Goal: Task Accomplishment & Management: Manage account settings

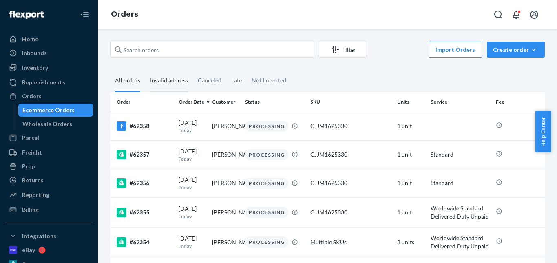
click at [164, 82] on div "Invalid address" at bounding box center [169, 81] width 38 height 22
click at [145, 70] on input "Invalid address" at bounding box center [145, 70] width 0 height 0
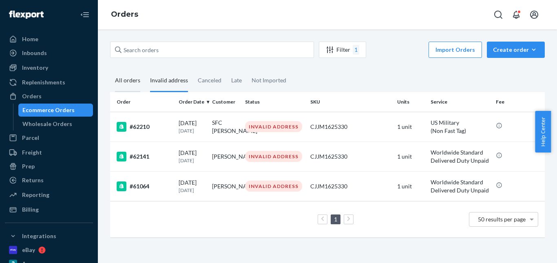
click at [131, 79] on div "All orders" at bounding box center [127, 81] width 25 height 22
click at [110, 70] on input "All orders" at bounding box center [110, 70] width 0 height 0
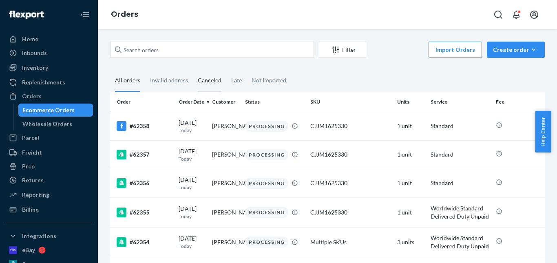
click at [208, 81] on div "Canceled" at bounding box center [210, 81] width 24 height 22
click at [193, 70] on input "Canceled" at bounding box center [193, 70] width 0 height 0
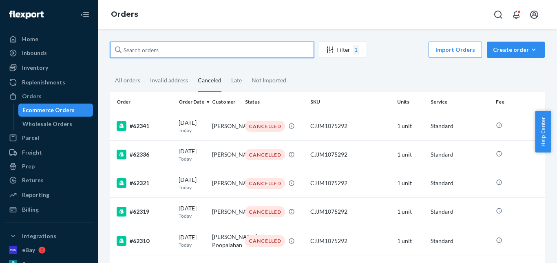
click at [161, 54] on input "text" at bounding box center [212, 50] width 204 height 16
paste input "[PERSON_NAME]"
type input "[PERSON_NAME]"
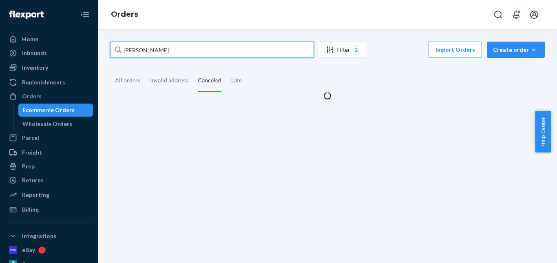
drag, startPoint x: 180, startPoint y: 51, endPoint x: 125, endPoint y: 49, distance: 55.1
click at [125, 49] on input "[PERSON_NAME]" at bounding box center [212, 50] width 204 height 16
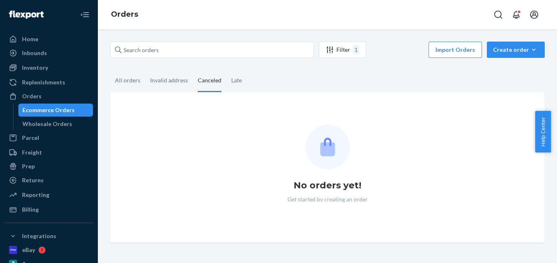
click at [150, 28] on div "Orders" at bounding box center [327, 14] width 459 height 29
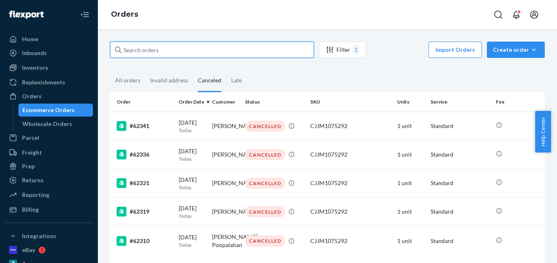
click at [146, 52] on input "text" at bounding box center [212, 50] width 204 height 16
paste input "[PERSON_NAME]"
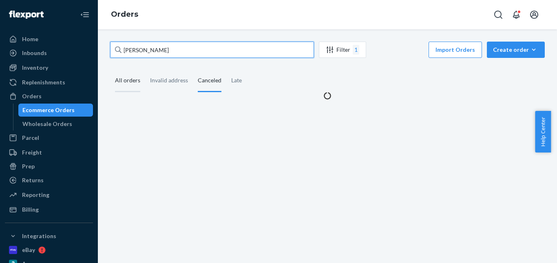
type input "[PERSON_NAME]"
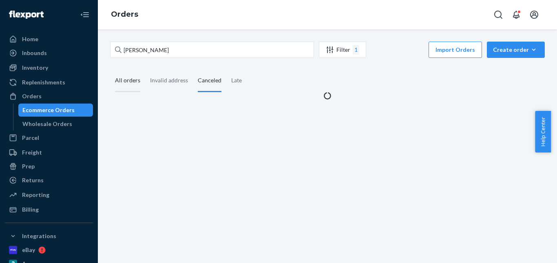
click at [132, 78] on div "All orders" at bounding box center [127, 81] width 25 height 22
click at [110, 70] on input "All orders" at bounding box center [110, 70] width 0 height 0
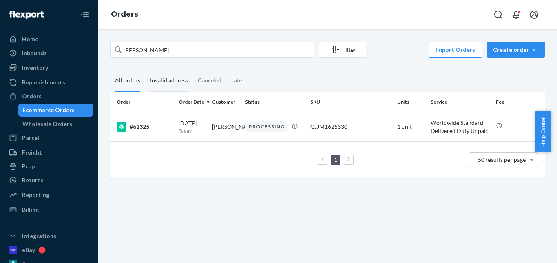
click at [160, 81] on div "Invalid address" at bounding box center [169, 81] width 38 height 22
click at [145, 70] on input "Invalid address" at bounding box center [145, 70] width 0 height 0
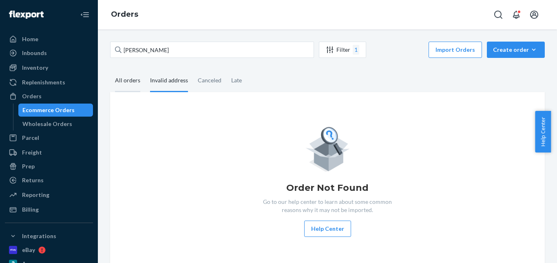
click at [131, 80] on div "All orders" at bounding box center [127, 81] width 25 height 22
click at [110, 70] on input "All orders" at bounding box center [110, 70] width 0 height 0
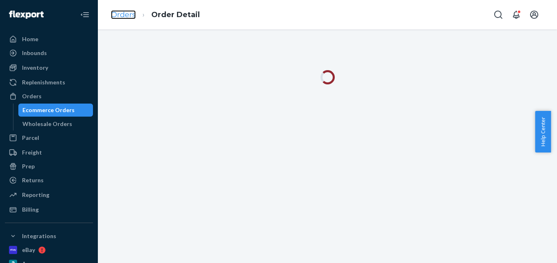
click at [124, 16] on link "Orders" at bounding box center [123, 14] width 25 height 9
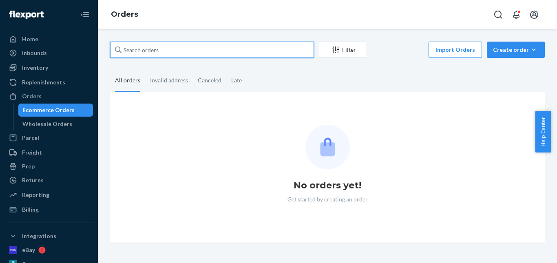
click at [197, 51] on input "text" at bounding box center [212, 50] width 204 height 16
paste input "[PERSON_NAME]"
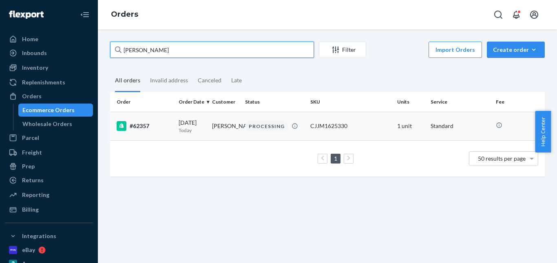
type input "[PERSON_NAME]"
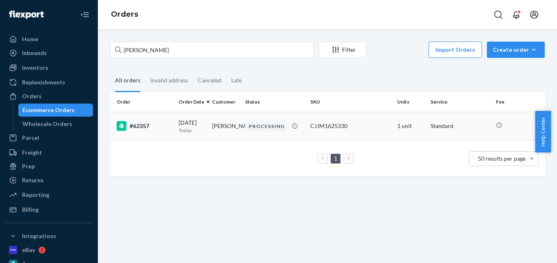
click at [223, 128] on td "[PERSON_NAME]" at bounding box center [225, 126] width 33 height 29
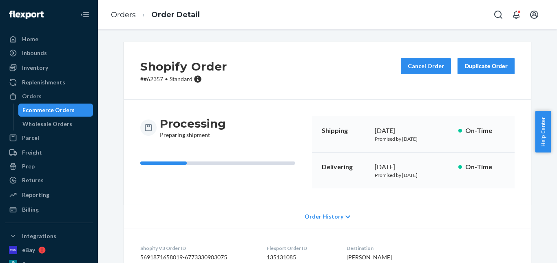
click at [482, 72] on button "Duplicate Order" at bounding box center [486, 66] width 57 height 16
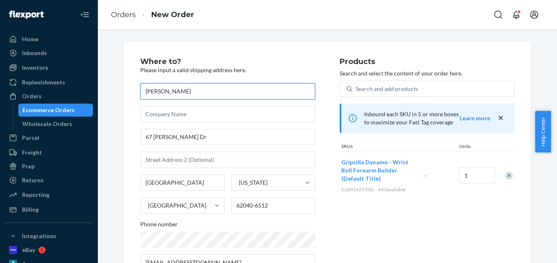
click at [184, 89] on input "[PERSON_NAME]" at bounding box center [227, 91] width 175 height 16
drag, startPoint x: 510, startPoint y: 175, endPoint x: 508, endPoint y: 168, distance: 7.6
click at [509, 176] on div "Remove Item" at bounding box center [509, 176] width 8 height 8
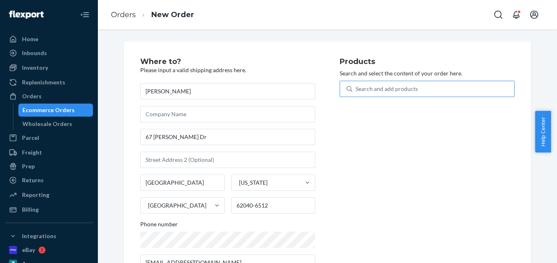
click at [408, 89] on div "Search and add products" at bounding box center [387, 89] width 62 height 8
click at [357, 89] on input "Search and add products" at bounding box center [356, 89] width 1 height 8
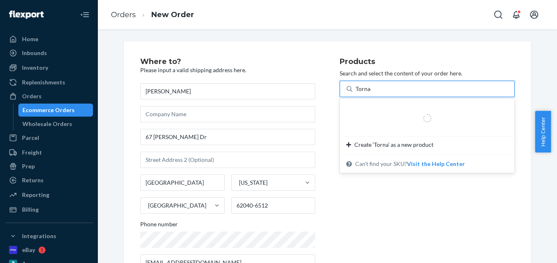
type input "Tornado"
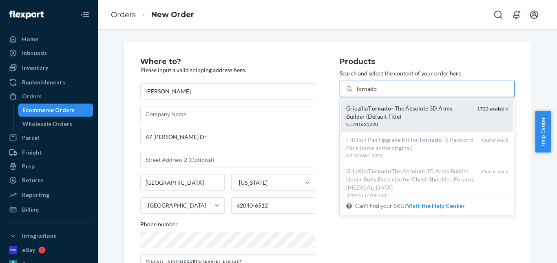
click at [366, 113] on div "Gripzilla Tornado - The Absolute 3D Arms Builder (Default Title)" at bounding box center [408, 112] width 124 height 16
click at [366, 93] on input "Tornado" at bounding box center [367, 89] width 22 height 8
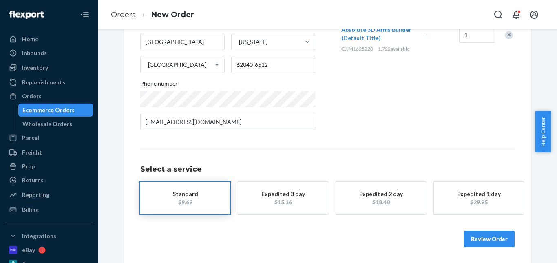
scroll to position [141, 0]
click at [193, 192] on div "Standard" at bounding box center [185, 194] width 65 height 8
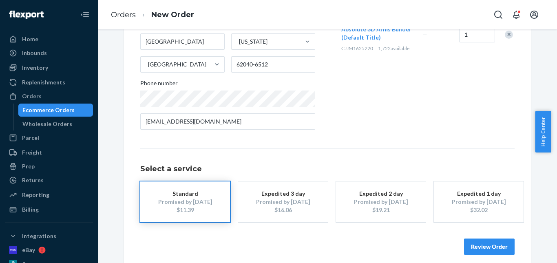
click at [485, 248] on button "Review Order" at bounding box center [489, 247] width 51 height 16
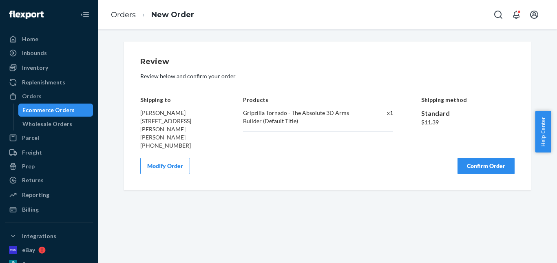
scroll to position [0, 0]
click at [477, 158] on button "Confirm Order" at bounding box center [486, 166] width 57 height 16
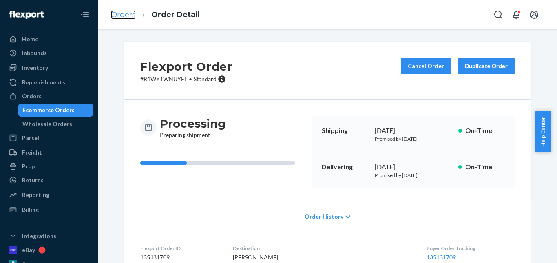
click at [124, 11] on link "Orders" at bounding box center [123, 14] width 25 height 9
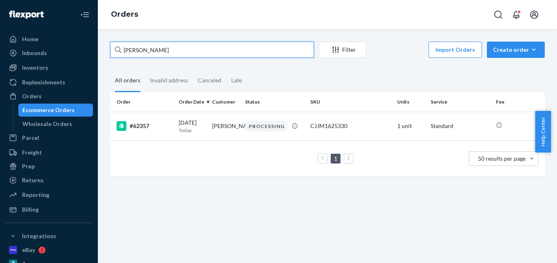
drag, startPoint x: 169, startPoint y: 52, endPoint x: 117, endPoint y: 52, distance: 52.2
click at [117, 52] on div "[PERSON_NAME]" at bounding box center [212, 50] width 204 height 16
paste input "[PERSON_NAME]"
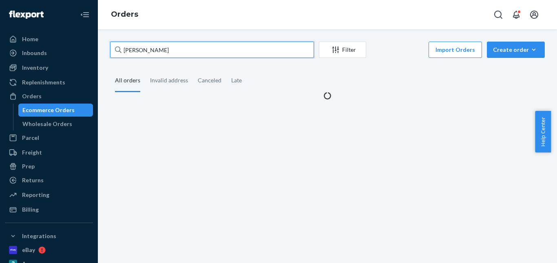
click at [122, 50] on input "[PERSON_NAME]" at bounding box center [212, 50] width 204 height 16
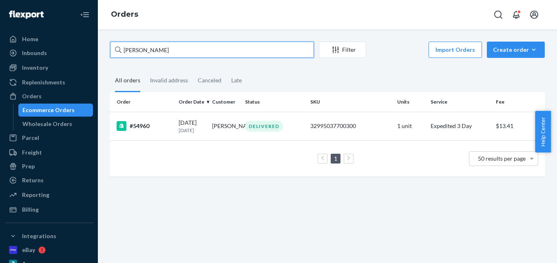
click at [135, 51] on input "[PERSON_NAME]" at bounding box center [212, 50] width 204 height 16
type input "[PERSON_NAME]"
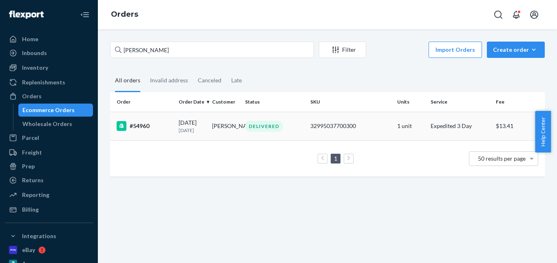
click at [260, 130] on div "DELIVERED" at bounding box center [264, 126] width 38 height 11
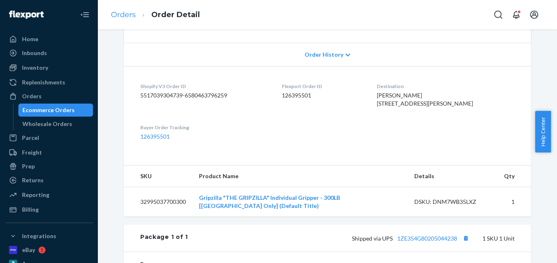
scroll to position [121, 0]
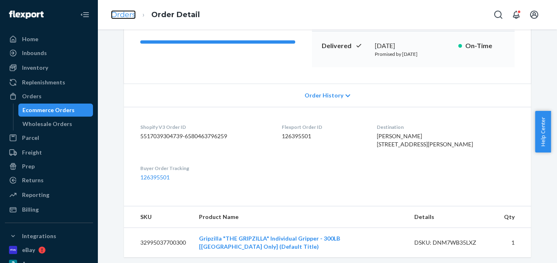
click at [124, 12] on link "Orders" at bounding box center [123, 14] width 25 height 9
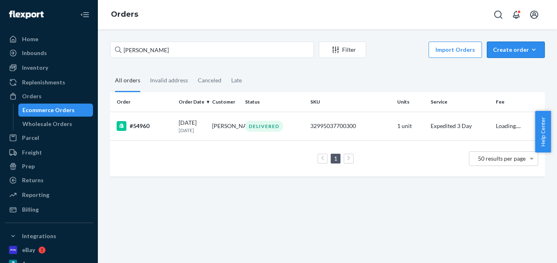
click at [506, 49] on div "Create order" at bounding box center [516, 50] width 46 height 8
click at [503, 67] on span "Ecommerce order" at bounding box center [521, 70] width 51 height 6
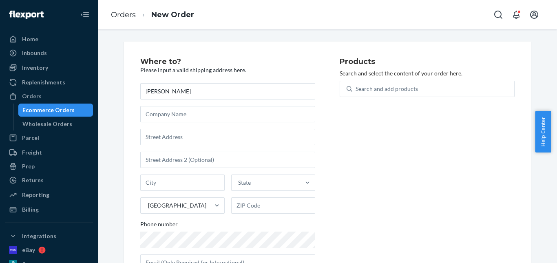
click at [140, 91] on input "[PERSON_NAME]" at bounding box center [227, 91] width 175 height 16
click at [155, 92] on input "[PERSON_NAME]" at bounding box center [227, 91] width 175 height 16
type input "[PERSON_NAME]"
click at [168, 138] on input "text" at bounding box center [227, 137] width 175 height 16
paste input "[STREET_ADDRESS][PERSON_NAME]"
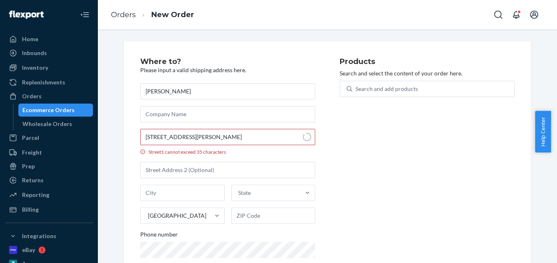
type input "18806 Birdseye Dr"
type input "[GEOGRAPHIC_DATA]"
type input "20874"
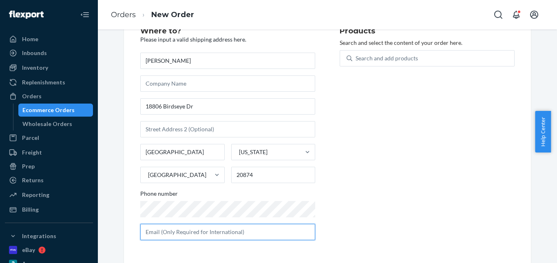
click at [206, 237] on input "text" at bounding box center [227, 232] width 175 height 16
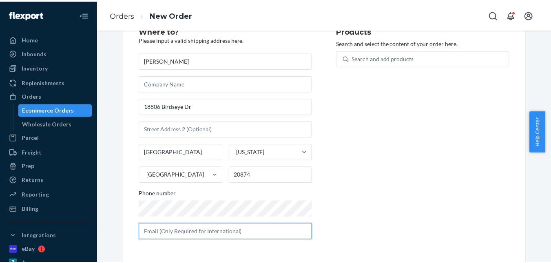
scroll to position [57, 0]
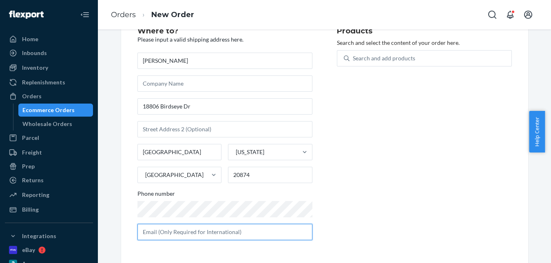
paste input "[EMAIL_ADDRESS][DOMAIN_NAME]"
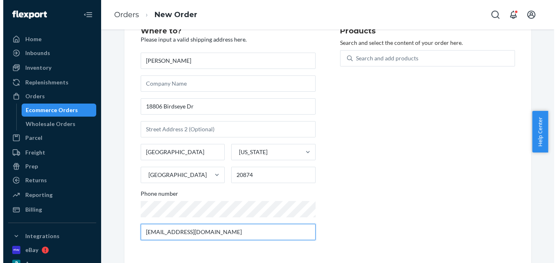
scroll to position [0, 0]
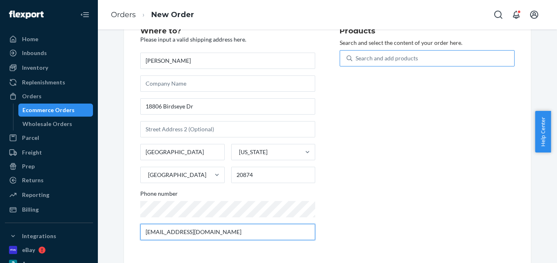
type input "[EMAIL_ADDRESS][DOMAIN_NAME]"
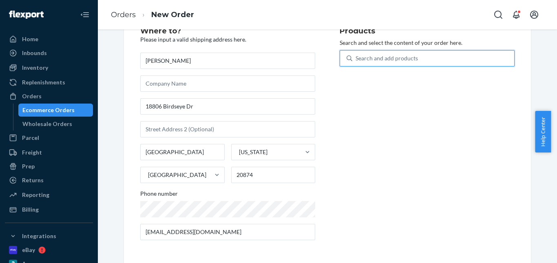
click at [384, 61] on div "Search and add products" at bounding box center [387, 58] width 62 height 8
click at [357, 61] on input "0 results available. Use Up and Down to choose options, press Enter to select t…" at bounding box center [356, 58] width 1 height 8
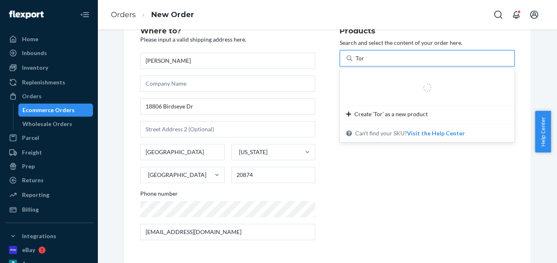
type input "Tornado"
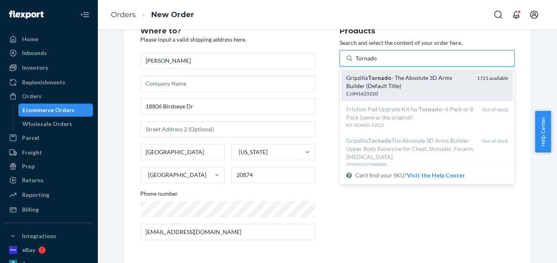
click at [370, 70] on div "Gripzilla Tornado - The Absolute 3D Arms Builder (Default Title) CJJM1625220 17…" at bounding box center [428, 85] width 172 height 31
click at [370, 62] on input "Tornado" at bounding box center [367, 58] width 22 height 8
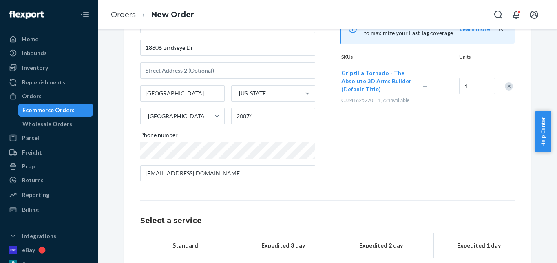
scroll to position [133, 0]
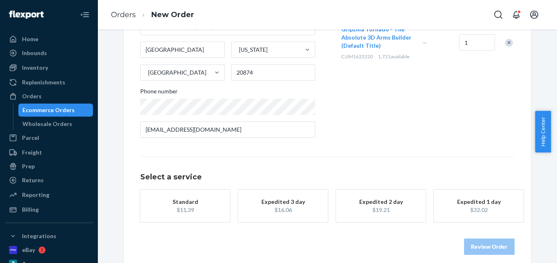
click at [201, 205] on div "Standard" at bounding box center [185, 202] width 65 height 8
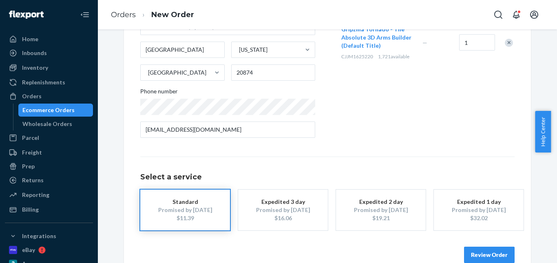
click at [476, 246] on div "Review Order" at bounding box center [327, 251] width 375 height 24
drag, startPoint x: 482, startPoint y: 257, endPoint x: 484, endPoint y: 233, distance: 24.1
click at [482, 254] on button "Review Order" at bounding box center [489, 255] width 51 height 16
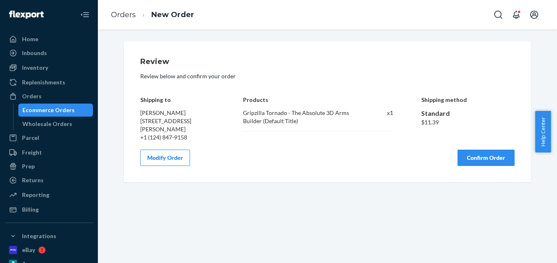
scroll to position [0, 0]
click at [477, 155] on button "Confirm Order" at bounding box center [486, 158] width 57 height 16
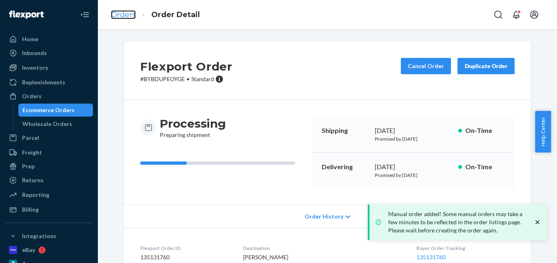
click at [128, 15] on link "Orders" at bounding box center [123, 14] width 25 height 9
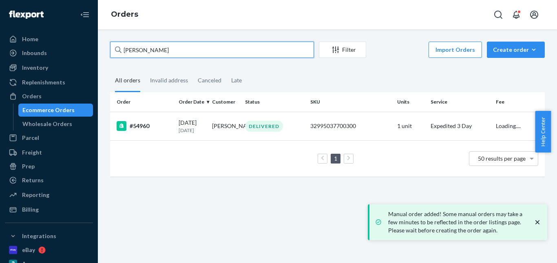
drag, startPoint x: 154, startPoint y: 48, endPoint x: 104, endPoint y: 48, distance: 50.2
click at [104, 48] on div "[PERSON_NAME] Filter Import Orders Create order Ecommerce order Removal order A…" at bounding box center [327, 146] width 459 height 234
paste input "[PERSON_NAME]"
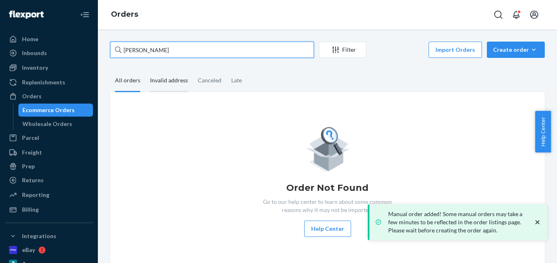
type input "[PERSON_NAME]"
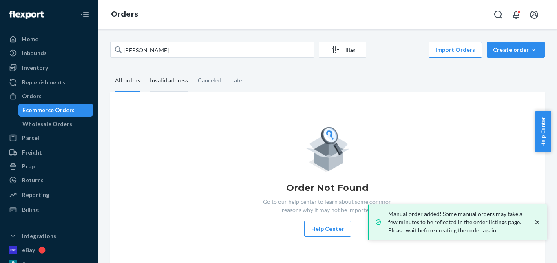
click at [165, 90] on div "Invalid address" at bounding box center [169, 81] width 38 height 22
click at [145, 70] on input "Invalid address" at bounding box center [145, 70] width 0 height 0
click at [199, 86] on div "Canceled" at bounding box center [210, 81] width 24 height 22
click at [204, 83] on div "Canceled" at bounding box center [210, 81] width 24 height 22
click at [193, 70] on input "Canceled" at bounding box center [193, 70] width 0 height 0
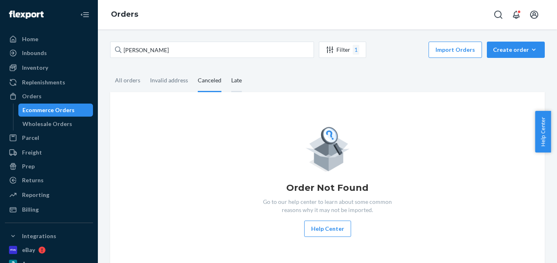
click at [231, 82] on div "Late" at bounding box center [236, 81] width 11 height 22
click at [226, 70] on input "Late" at bounding box center [226, 70] width 0 height 0
click at [137, 85] on div "All orders" at bounding box center [127, 81] width 25 height 22
click at [110, 70] on input "All orders" at bounding box center [110, 70] width 0 height 0
click at [501, 51] on div "Create order" at bounding box center [516, 50] width 46 height 8
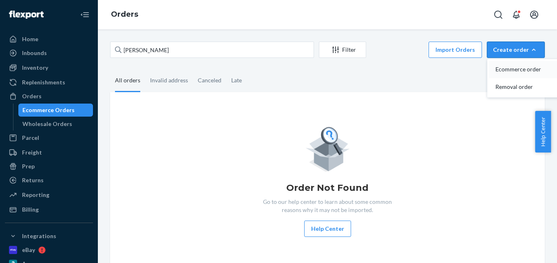
click at [503, 71] on span "Ecommerce order" at bounding box center [521, 70] width 51 height 6
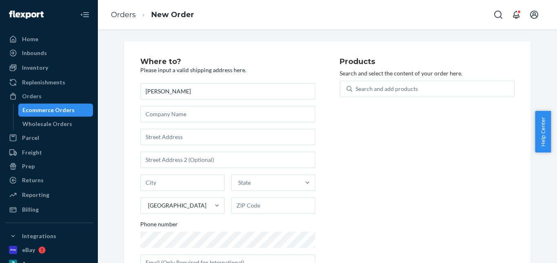
type input "[PERSON_NAME]"
click at [166, 133] on input "text" at bounding box center [227, 137] width 175 height 16
paste input "[STREET_ADDRESS][PERSON_NAME]"
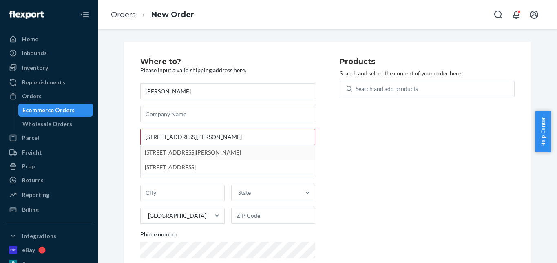
type input "[STREET_ADDRESS]"
type input "[PERSON_NAME]"
type input "89011"
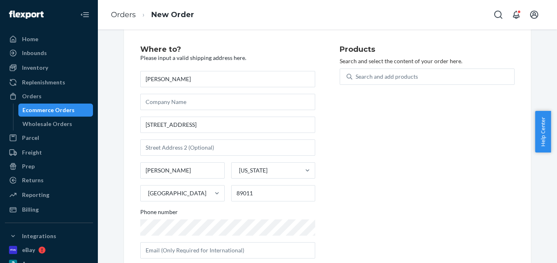
scroll to position [31, 0]
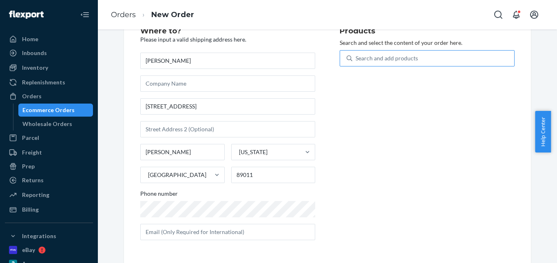
click at [361, 61] on div "Search and add products" at bounding box center [387, 58] width 62 height 8
click at [357, 61] on input "Search and add products" at bounding box center [356, 58] width 1 height 8
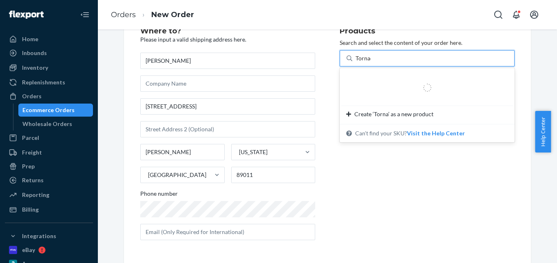
type input "Tornado"
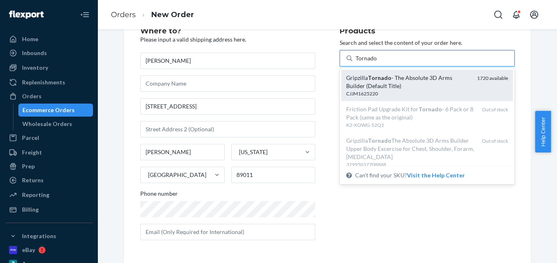
click at [369, 72] on div "Gripzilla Tornado - The Absolute 3D Arms Builder (Default Title) CJJM1625220 17…" at bounding box center [428, 85] width 172 height 31
click at [369, 62] on input "Tornado" at bounding box center [367, 58] width 22 height 8
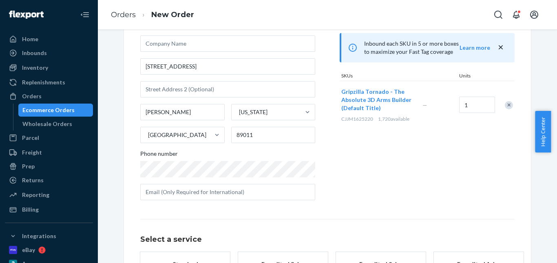
scroll to position [133, 0]
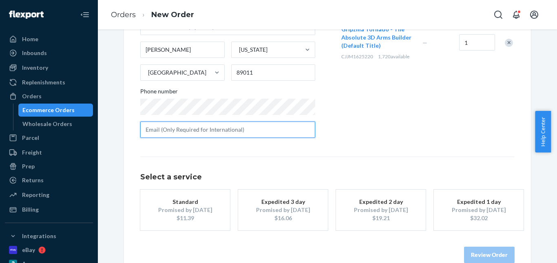
click at [204, 131] on input "text" at bounding box center [227, 130] width 175 height 16
paste input "[EMAIL_ADDRESS][DOMAIN_NAME]"
type input "[EMAIL_ADDRESS][DOMAIN_NAME]"
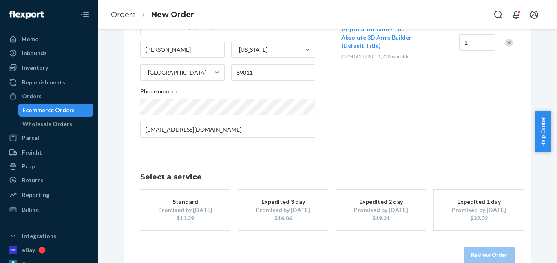
click at [370, 115] on div "Products Search and select the content of your order here. Search and add produ…" at bounding box center [427, 35] width 175 height 220
click at [184, 207] on div "Promised by [DATE]" at bounding box center [185, 210] width 65 height 8
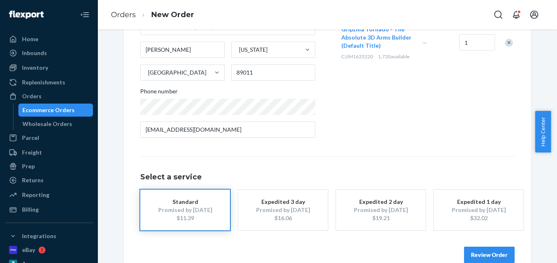
click at [486, 255] on button "Review Order" at bounding box center [489, 255] width 51 height 16
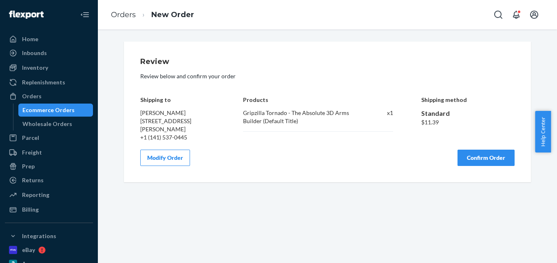
click at [485, 148] on div "Review Review below and confirm your order Shipping to [PERSON_NAME] [STREET_AD…" at bounding box center [327, 112] width 375 height 108
drag, startPoint x: 469, startPoint y: 158, endPoint x: 439, endPoint y: 115, distance: 52.7
click at [470, 157] on button "Confirm Order" at bounding box center [486, 158] width 57 height 16
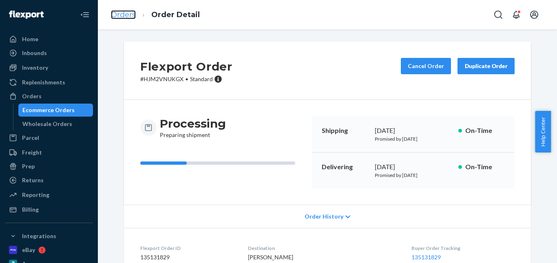
click at [123, 12] on link "Orders" at bounding box center [123, 14] width 25 height 9
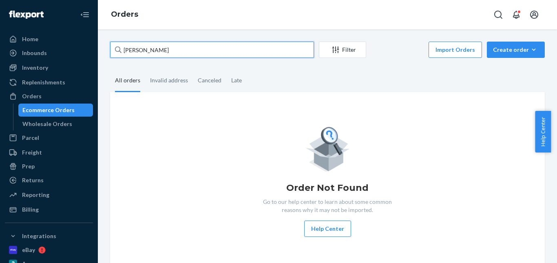
drag, startPoint x: 168, startPoint y: 53, endPoint x: 104, endPoint y: 55, distance: 63.7
click at [104, 55] on div "[PERSON_NAME] Filter Import Orders Create order Ecommerce order Removal order A…" at bounding box center [327, 156] width 447 height 228
paste input "[PERSON_NAME]"
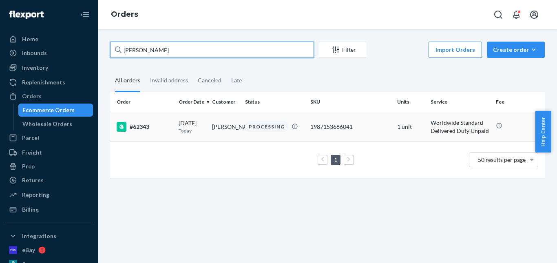
type input "[PERSON_NAME]"
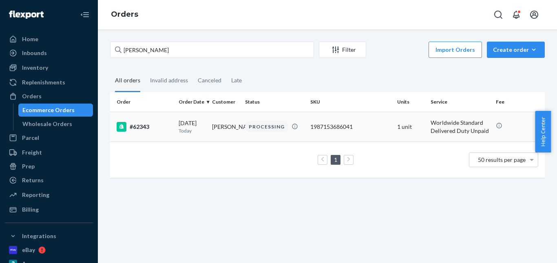
click at [261, 125] on div "PROCESSING" at bounding box center [266, 126] width 43 height 11
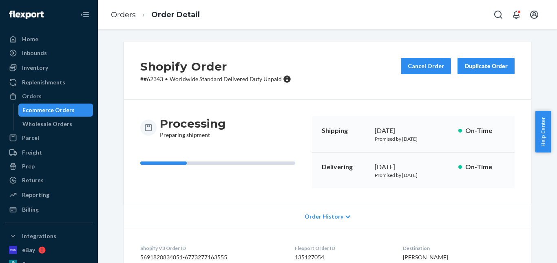
click at [468, 66] on div "Duplicate Order" at bounding box center [486, 66] width 43 height 8
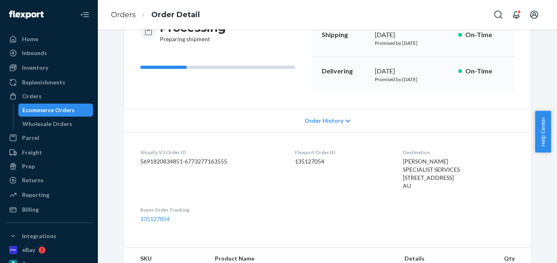
scroll to position [94, 0]
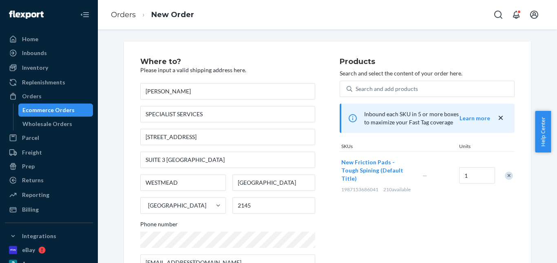
drag, startPoint x: 511, startPoint y: 171, endPoint x: 509, endPoint y: 166, distance: 5.5
click at [511, 171] on div at bounding box center [505, 176] width 20 height 22
click at [509, 166] on div at bounding box center [505, 176] width 20 height 22
click at [505, 172] on div "Remove Item" at bounding box center [509, 176] width 8 height 8
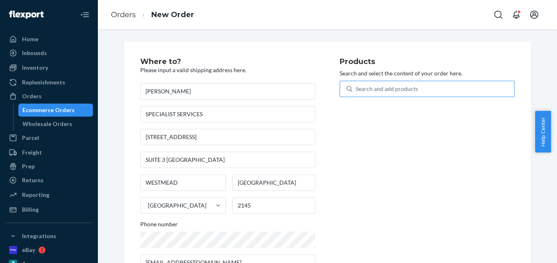
click at [405, 85] on div "Search and add products" at bounding box center [387, 89] width 62 height 8
click at [357, 85] on input "Search and add products" at bounding box center [356, 89] width 1 height 8
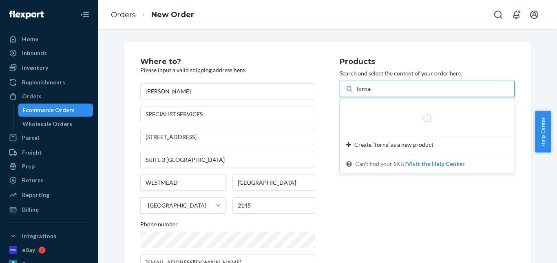
type input "Tornado"
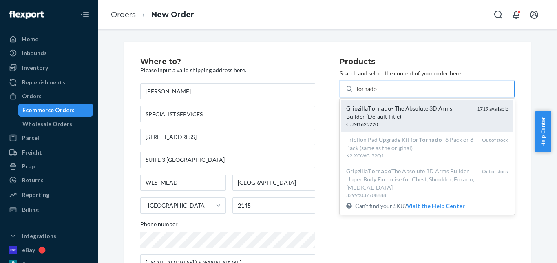
click at [381, 106] on em "Tornado" at bounding box center [380, 108] width 24 height 7
click at [377, 93] on input "Tornado" at bounding box center [367, 89] width 22 height 8
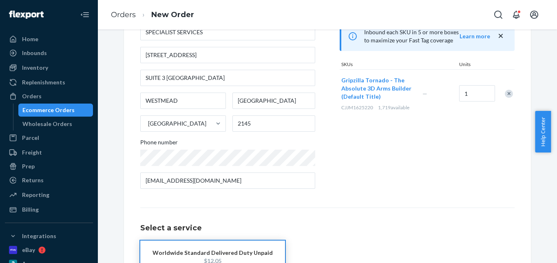
scroll to position [141, 0]
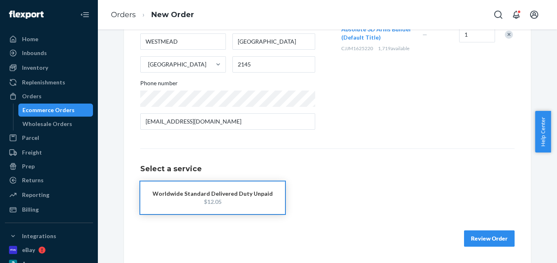
click at [188, 199] on div "$12.05" at bounding box center [213, 202] width 120 height 8
click at [481, 237] on button "Review Order" at bounding box center [489, 239] width 51 height 16
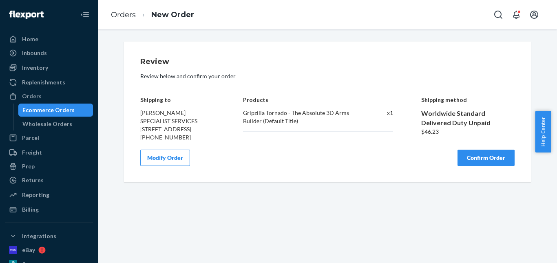
scroll to position [0, 0]
click at [469, 166] on button "Confirm Order" at bounding box center [486, 158] width 57 height 16
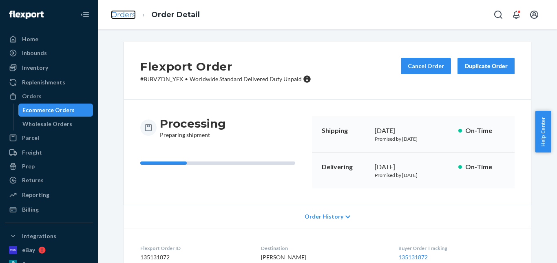
click at [131, 16] on link "Orders" at bounding box center [123, 14] width 25 height 9
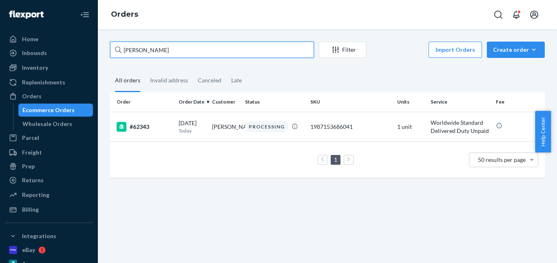
drag, startPoint x: 181, startPoint y: 51, endPoint x: 117, endPoint y: 43, distance: 64.6
click at [104, 44] on div "[PERSON_NAME] Import Orders Create order Ecommerce order Removal order All orde…" at bounding box center [327, 114] width 447 height 144
paste input "[PERSON_NAME]"
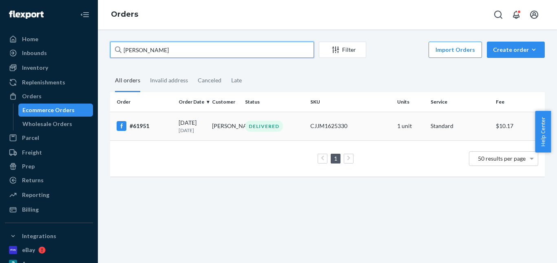
type input "[PERSON_NAME]"
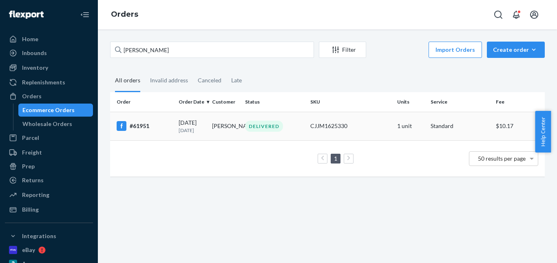
click at [251, 127] on div "DELIVERED" at bounding box center [264, 126] width 38 height 11
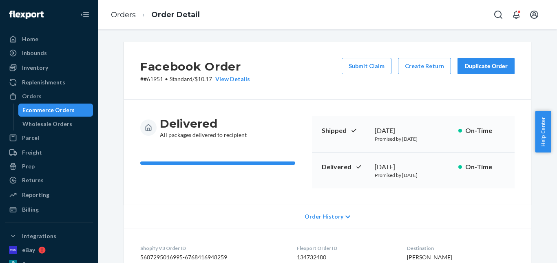
click at [481, 64] on div "Duplicate Order" at bounding box center [486, 66] width 43 height 8
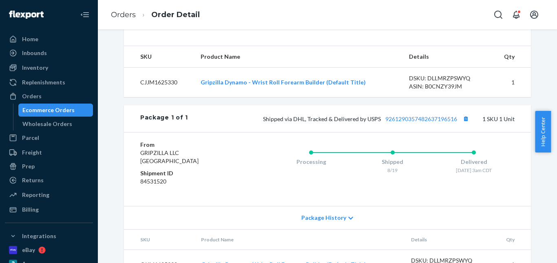
scroll to position [286, 0]
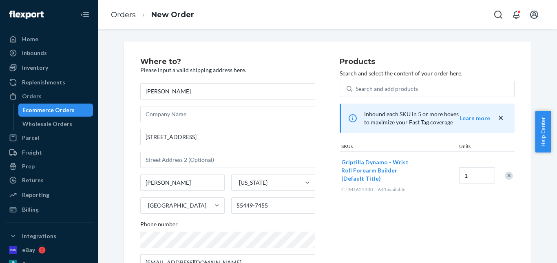
drag, startPoint x: 505, startPoint y: 175, endPoint x: 492, endPoint y: 162, distance: 17.9
click at [505, 175] on div "Remove Item" at bounding box center [509, 176] width 8 height 8
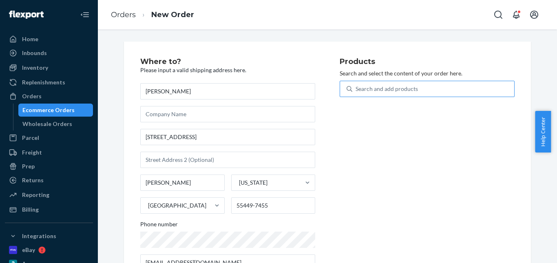
click at [375, 87] on div "Search and add products" at bounding box center [387, 89] width 62 height 8
click at [357, 87] on input "Search and add products" at bounding box center [356, 89] width 1 height 8
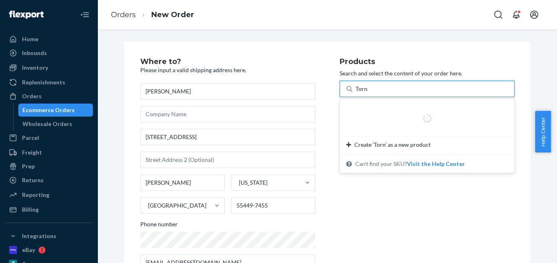
type input "Tornado"
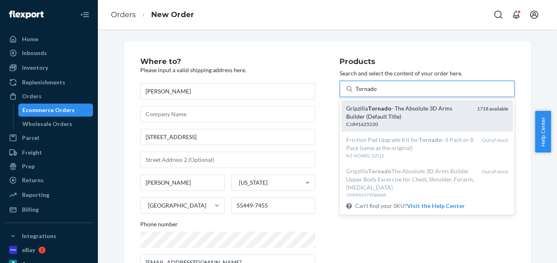
click at [382, 102] on div "Gripzilla Tornado - The Absolute 3D Arms Builder (Default Title) CJJM1625220 17…" at bounding box center [428, 115] width 172 height 31
click at [377, 93] on input "Tornado" at bounding box center [367, 89] width 22 height 8
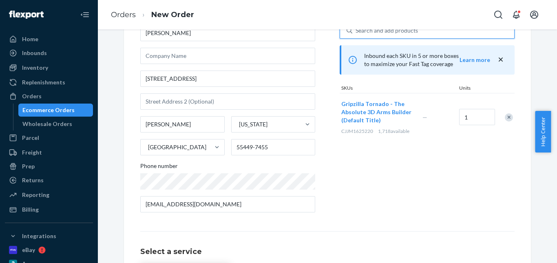
scroll to position [141, 0]
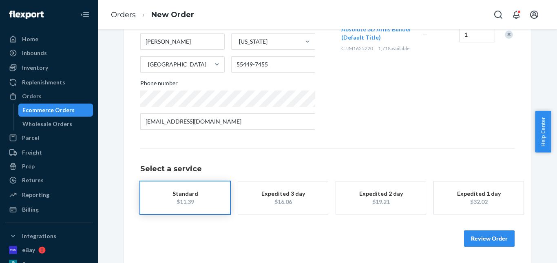
click at [188, 197] on div "Standard" at bounding box center [185, 194] width 65 height 8
click at [461, 237] on div "Review Order" at bounding box center [327, 234] width 375 height 24
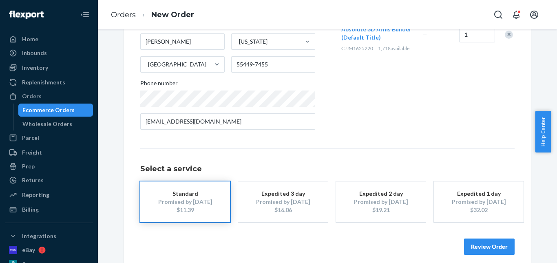
drag, startPoint x: 486, startPoint y: 247, endPoint x: 483, endPoint y: 212, distance: 35.2
click at [486, 244] on button "Review Order" at bounding box center [489, 247] width 51 height 16
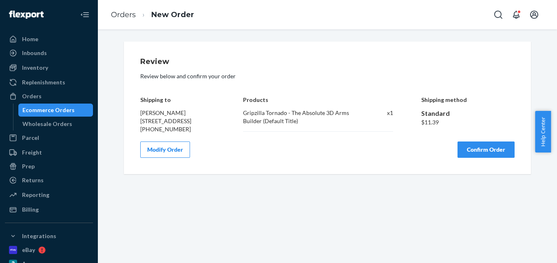
click at [472, 158] on button "Confirm Order" at bounding box center [486, 150] width 57 height 16
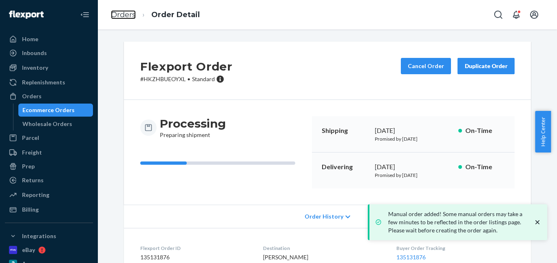
click at [125, 16] on link "Orders" at bounding box center [123, 14] width 25 height 9
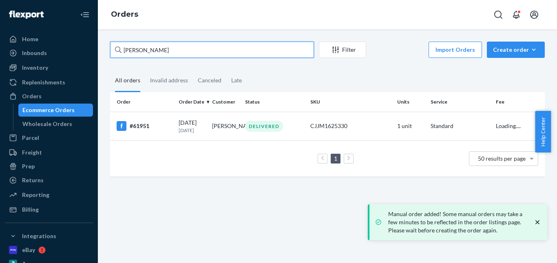
drag, startPoint x: 166, startPoint y: 53, endPoint x: 103, endPoint y: 49, distance: 63.8
click at [103, 49] on div "[PERSON_NAME] Filter Import Orders Create order Ecommerce order Removal order A…" at bounding box center [327, 146] width 459 height 234
paste input "[PERSON_NAME]"
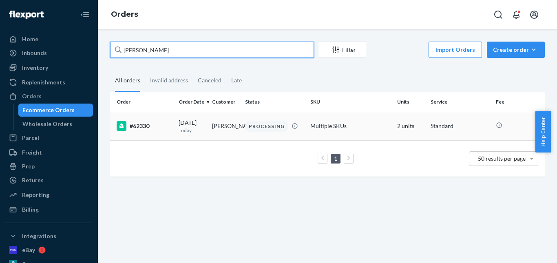
type input "[PERSON_NAME]"
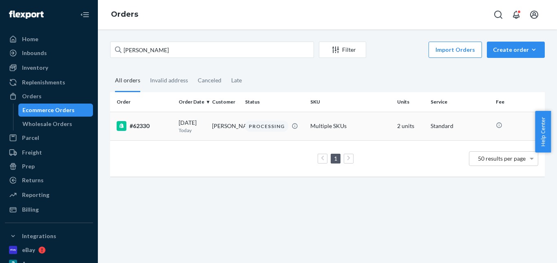
click at [248, 125] on div "PROCESSING" at bounding box center [266, 126] width 43 height 11
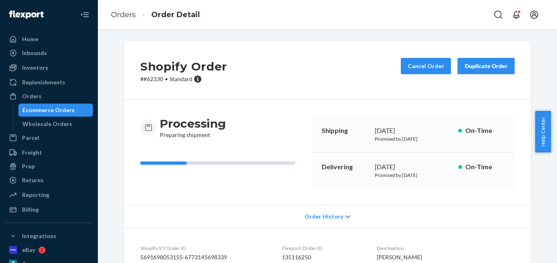
click at [486, 65] on div "Duplicate Order" at bounding box center [486, 66] width 43 height 8
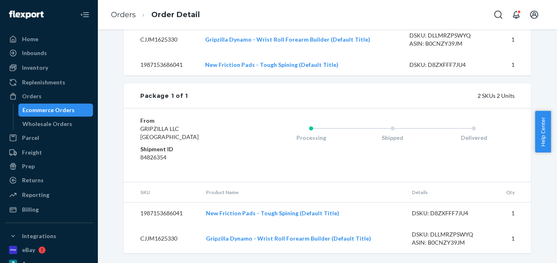
scroll to position [326, 0]
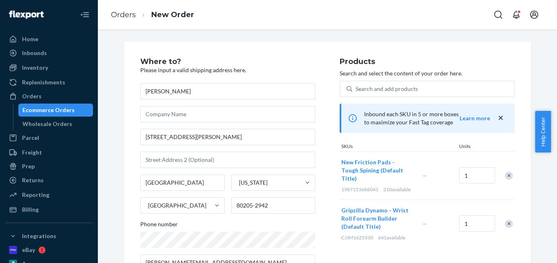
click at [508, 172] on div "Remove Item" at bounding box center [509, 176] width 8 height 8
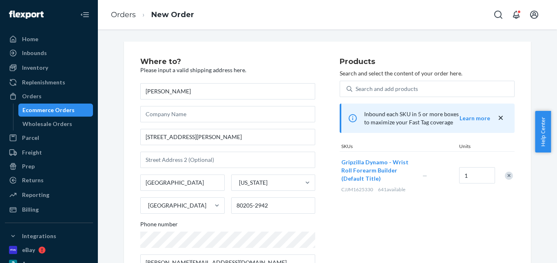
click at [506, 169] on div at bounding box center [505, 176] width 20 height 22
click at [507, 173] on div "Remove Item" at bounding box center [509, 176] width 8 height 8
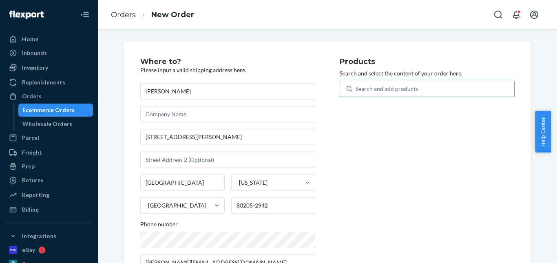
click at [437, 90] on div "Search and add products" at bounding box center [434, 89] width 162 height 15
click at [357, 90] on input "Search and add products" at bounding box center [356, 89] width 1 height 8
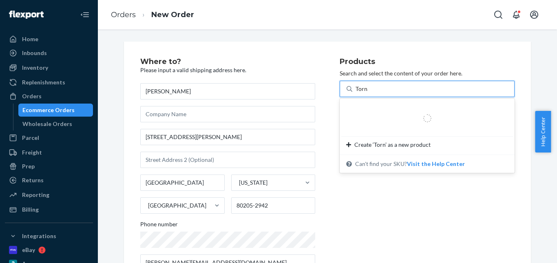
type input "Tornado"
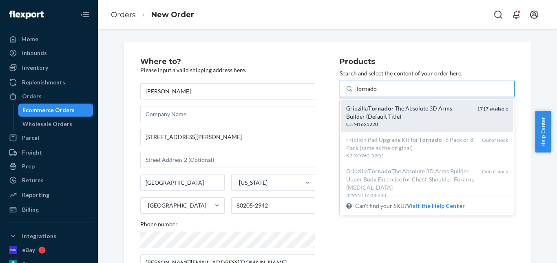
click at [433, 117] on div "Gripzilla Tornado - The Absolute 3D Arms Builder (Default Title)" at bounding box center [408, 112] width 124 height 16
click at [377, 93] on input "Tornado" at bounding box center [367, 89] width 22 height 8
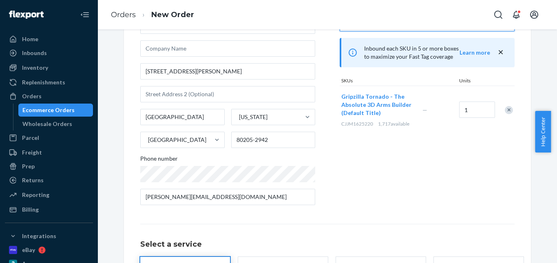
scroll to position [141, 0]
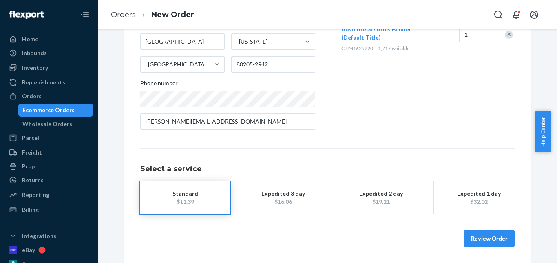
click at [172, 197] on div "Standard" at bounding box center [185, 194] width 65 height 8
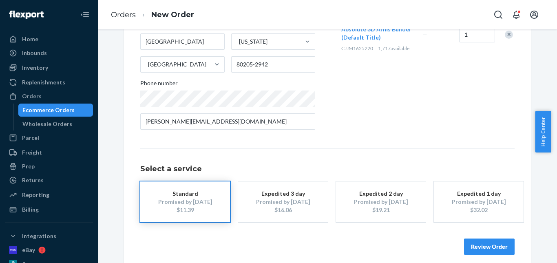
click at [483, 246] on button "Review Order" at bounding box center [489, 247] width 51 height 16
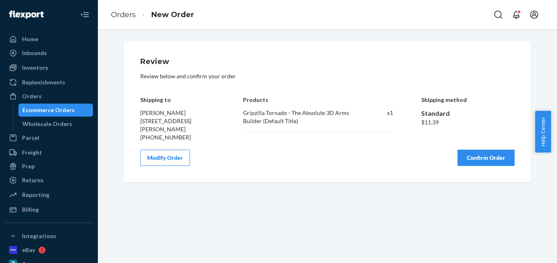
scroll to position [0, 0]
drag, startPoint x: 481, startPoint y: 164, endPoint x: 479, endPoint y: 160, distance: 4.8
click at [480, 163] on button "Confirm Order" at bounding box center [486, 158] width 57 height 16
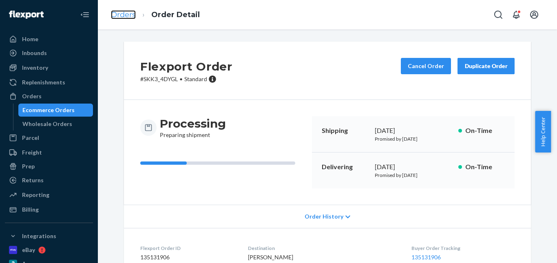
click at [129, 11] on link "Orders" at bounding box center [123, 14] width 25 height 9
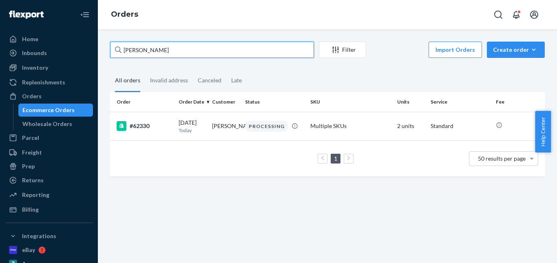
drag, startPoint x: 157, startPoint y: 49, endPoint x: 117, endPoint y: 49, distance: 40.0
click at [117, 49] on div "[PERSON_NAME]" at bounding box center [212, 50] width 204 height 16
paste input "[PERSON_NAME]"
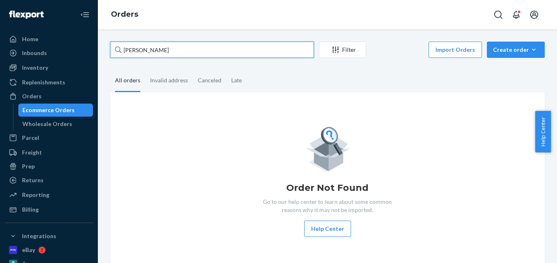
type input "[PERSON_NAME]"
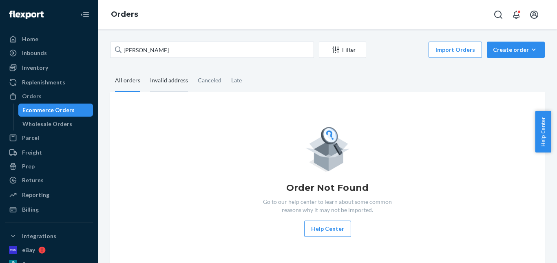
click at [166, 76] on div "Invalid address" at bounding box center [169, 81] width 38 height 22
click at [145, 70] on input "Invalid address" at bounding box center [145, 70] width 0 height 0
click at [202, 84] on div "Canceled" at bounding box center [210, 81] width 24 height 22
click at [193, 70] on input "Canceled" at bounding box center [193, 70] width 0 height 0
click at [231, 80] on div "Late" at bounding box center [236, 81] width 11 height 22
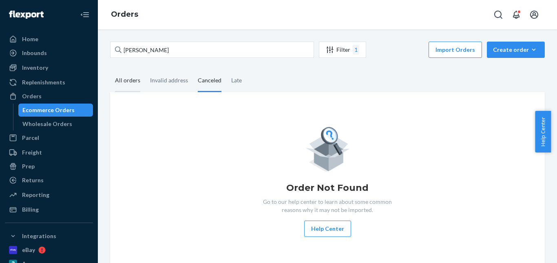
click at [138, 80] on div "All orders" at bounding box center [127, 81] width 25 height 22
click at [110, 70] on input "All orders" at bounding box center [110, 70] width 0 height 0
click at [164, 84] on div "Invalid address" at bounding box center [169, 81] width 38 height 22
click at [145, 70] on input "Invalid address" at bounding box center [145, 70] width 0 height 0
click at [126, 84] on div "All orders" at bounding box center [127, 81] width 25 height 22
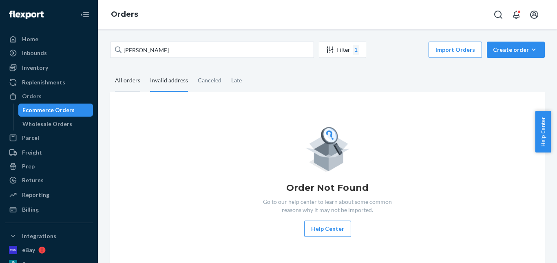
click at [110, 70] on input "All orders" at bounding box center [110, 70] width 0 height 0
click at [517, 52] on div "Create order" at bounding box center [516, 50] width 46 height 8
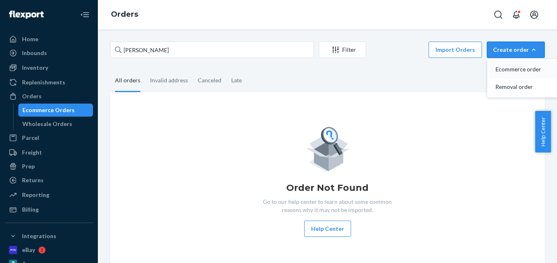
click at [517, 64] on button "Ecommerce order" at bounding box center [528, 70] width 78 height 18
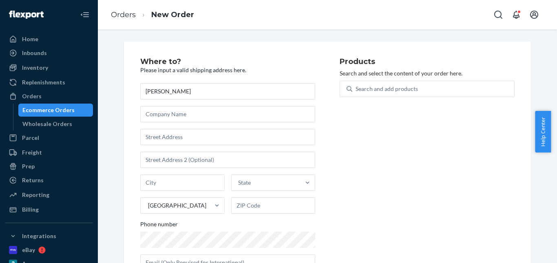
type input "[PERSON_NAME]"
click at [173, 135] on input "text" at bounding box center [227, 137] width 175 height 16
paste input "[STREET_ADDRESS] [STREET_ADDRESS]"
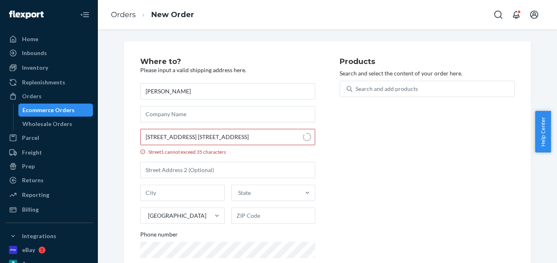
type input "[STREET_ADDRESS]"
type input "Apartment 4K"
type input "Hartsdale"
type input "10530"
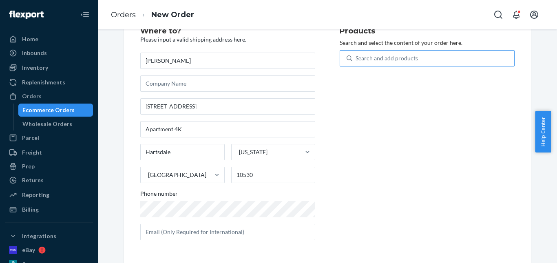
click at [381, 58] on div "Search and add products" at bounding box center [387, 58] width 62 height 8
click at [357, 58] on input "Search and add products" at bounding box center [356, 58] width 1 height 8
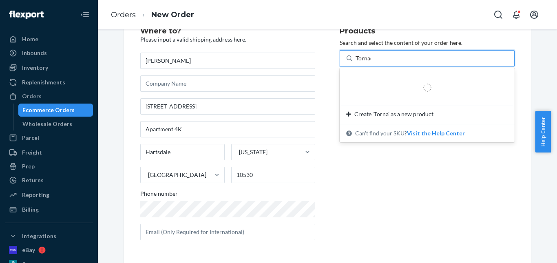
type input "Tornado"
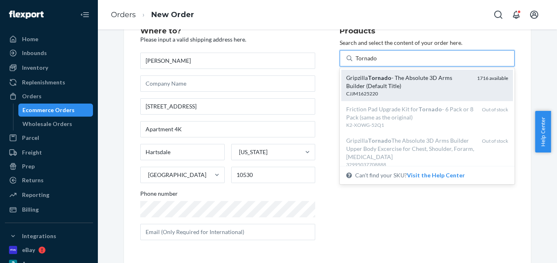
click at [388, 74] on div "Gripzilla Tornado - The Absolute 3D Arms Builder (Default Title)" at bounding box center [408, 82] width 124 height 16
click at [377, 62] on input "Tornado" at bounding box center [367, 58] width 22 height 8
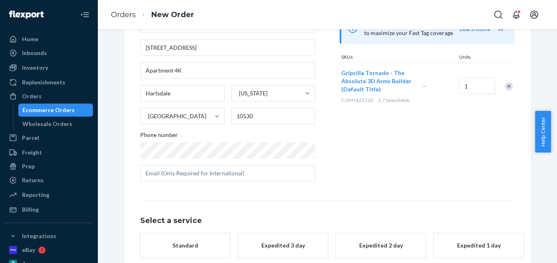
scroll to position [133, 0]
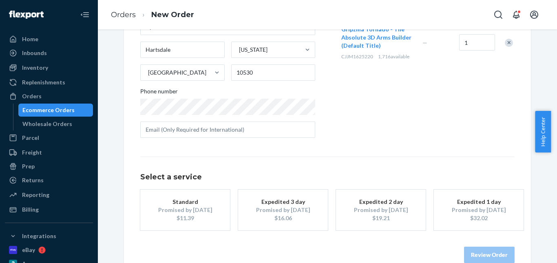
drag, startPoint x: 175, startPoint y: 200, endPoint x: 244, endPoint y: 225, distance: 73.9
click at [175, 201] on div "Standard" at bounding box center [185, 202] width 65 height 8
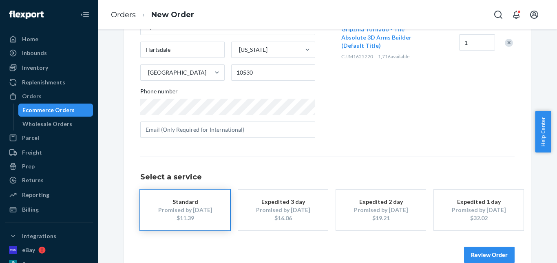
click at [471, 252] on button "Review Order" at bounding box center [489, 255] width 51 height 16
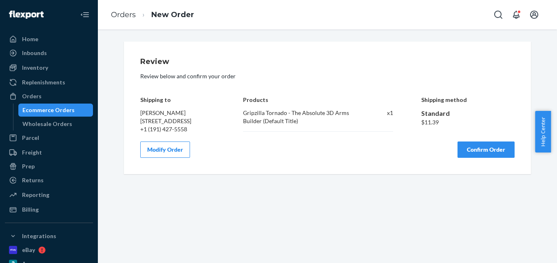
scroll to position [0, 0]
drag, startPoint x: 491, startPoint y: 169, endPoint x: 436, endPoint y: 162, distance: 56.0
click at [491, 158] on button "Confirm Order" at bounding box center [486, 150] width 57 height 16
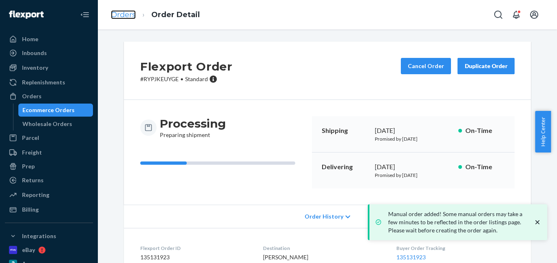
click at [129, 16] on link "Orders" at bounding box center [123, 14] width 25 height 9
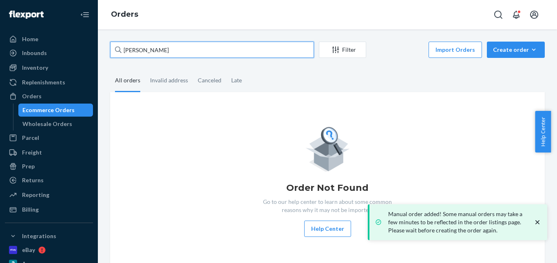
drag, startPoint x: 179, startPoint y: 48, endPoint x: 127, endPoint y: 44, distance: 52.0
click at [118, 47] on div "[PERSON_NAME]" at bounding box center [212, 50] width 204 height 16
paste input "[PERSON_NAME]"
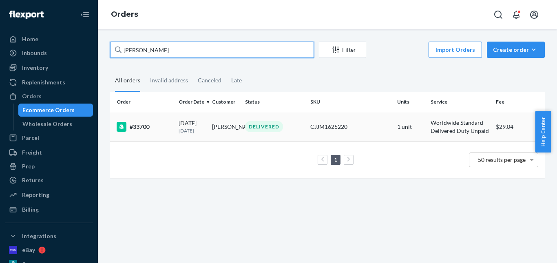
type input "[PERSON_NAME]"
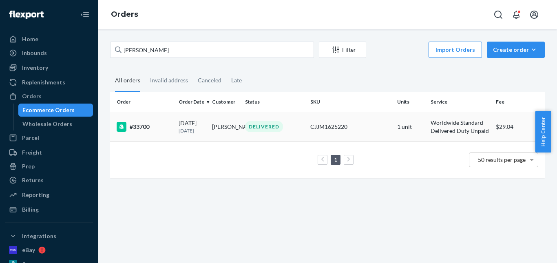
click at [268, 127] on div "DELIVERED" at bounding box center [264, 126] width 38 height 11
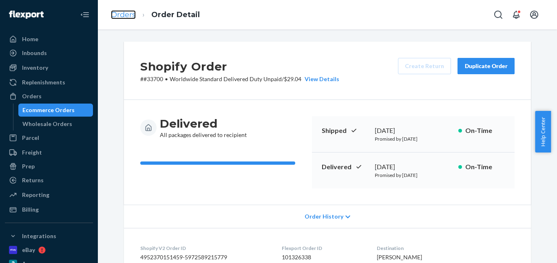
click at [123, 16] on link "Orders" at bounding box center [123, 14] width 25 height 9
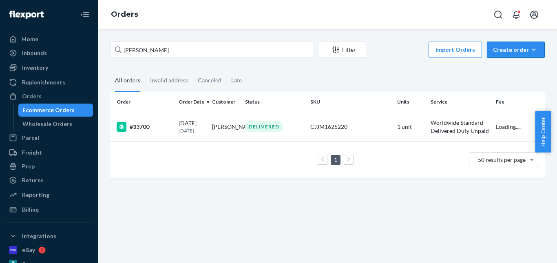
click at [508, 52] on div "Create order" at bounding box center [516, 50] width 46 height 8
click at [512, 67] on span "Ecommerce order" at bounding box center [521, 70] width 51 height 6
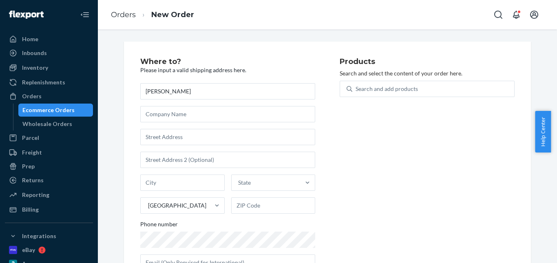
type input "[PERSON_NAME]"
click at [169, 135] on input "text" at bounding box center [227, 137] width 175 height 16
paste input "[STREET_ADDRESS]"
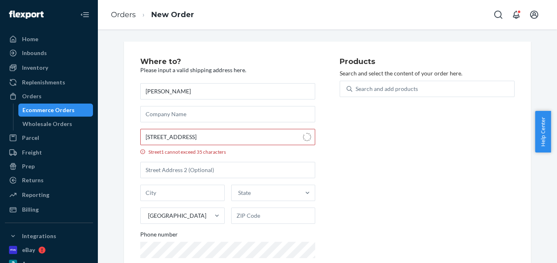
type input "[STREET_ADDRESS]"
type input "C"
type input "[PERSON_NAME]"
type input "45373"
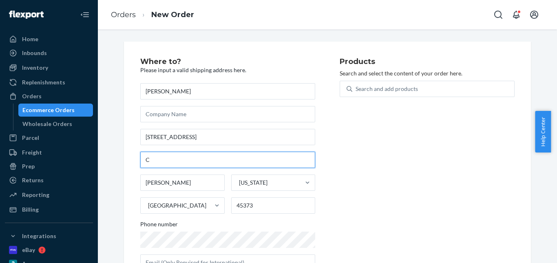
click at [142, 159] on input "C" at bounding box center [227, 160] width 175 height 16
type input "Apt C"
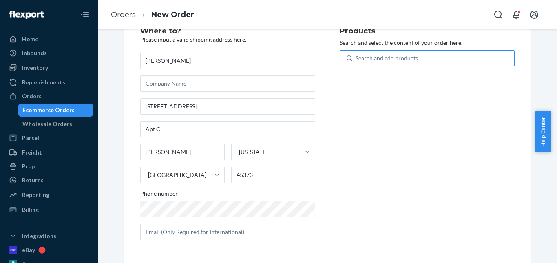
click at [380, 62] on div "Search and add products" at bounding box center [387, 58] width 62 height 8
click at [357, 62] on input "Search and add products" at bounding box center [356, 58] width 1 height 8
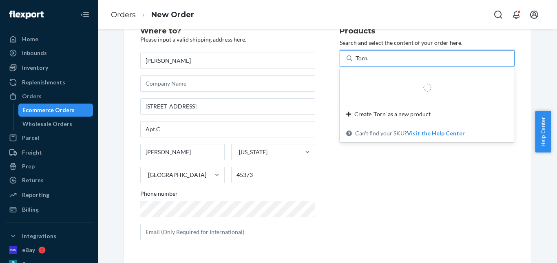
type input "Tornado"
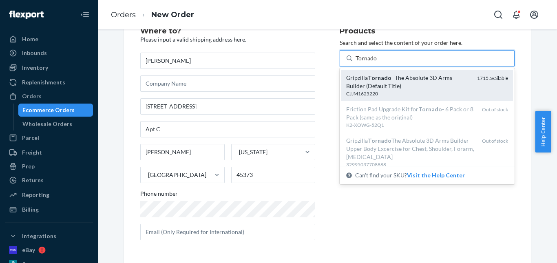
click at [397, 86] on div "Gripzilla Tornado - The Absolute 3D Arms Builder (Default Title)" at bounding box center [408, 82] width 124 height 16
click at [377, 62] on input "Tornado" at bounding box center [367, 58] width 22 height 8
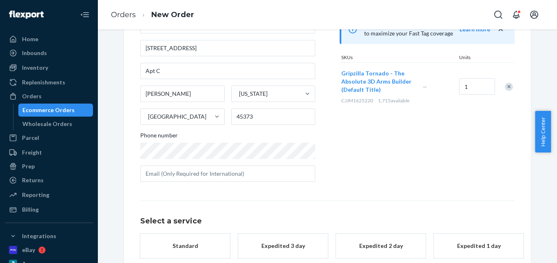
scroll to position [133, 0]
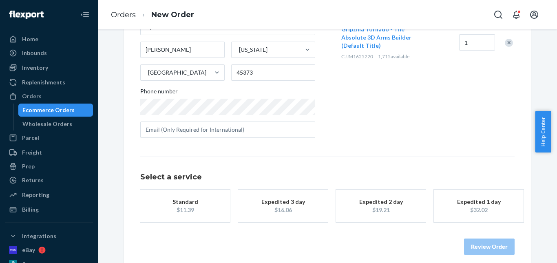
click at [203, 211] on div "$11.39" at bounding box center [185, 210] width 65 height 8
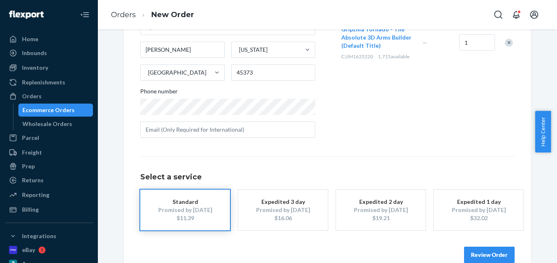
click at [478, 251] on button "Review Order" at bounding box center [489, 255] width 51 height 16
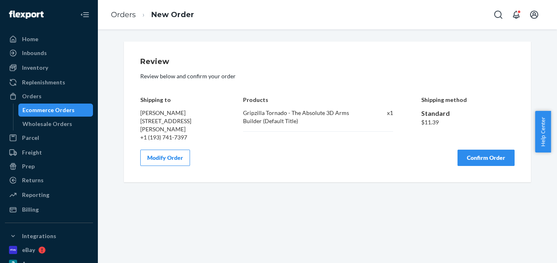
scroll to position [0, 0]
click at [476, 163] on button "Confirm Order" at bounding box center [486, 158] width 57 height 16
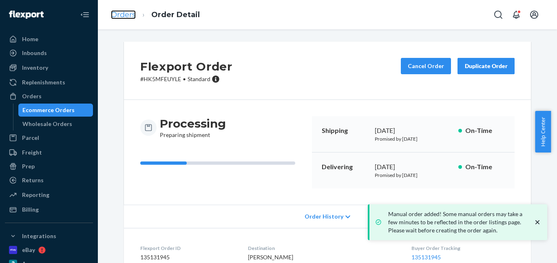
click at [123, 17] on link "Orders" at bounding box center [123, 14] width 25 height 9
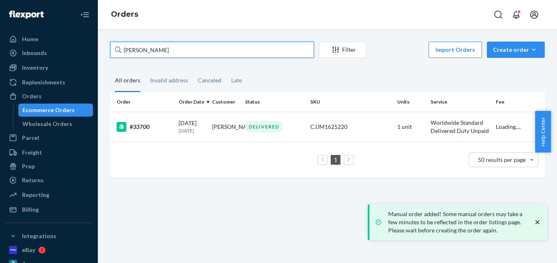
drag, startPoint x: 160, startPoint y: 45, endPoint x: 108, endPoint y: 48, distance: 52.3
click at [108, 48] on div "[PERSON_NAME] Filter Import Orders Create order Ecommerce order Removal order A…" at bounding box center [327, 114] width 447 height 144
paste input "[PERSON_NAME]"
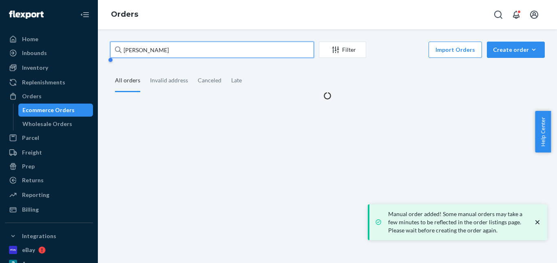
type input "[PERSON_NAME]"
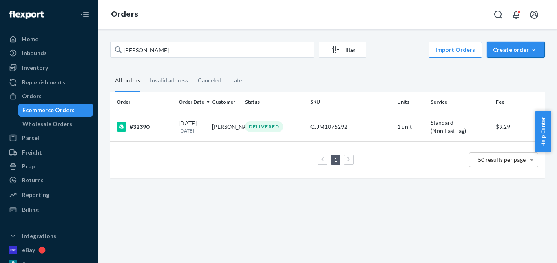
click at [498, 49] on div "Create order" at bounding box center [516, 50] width 46 height 8
click at [501, 67] on span "Ecommerce order" at bounding box center [521, 70] width 51 height 6
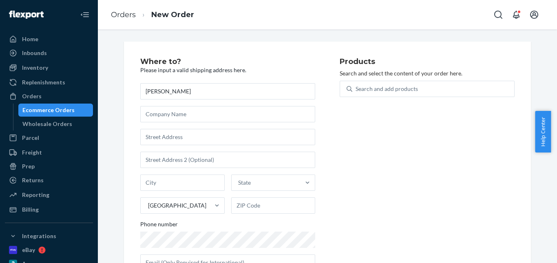
type input "[PERSON_NAME]"
click at [186, 135] on input "text" at bounding box center [227, 137] width 175 height 16
paste input "[STREET_ADDRESS][US_STATE]"
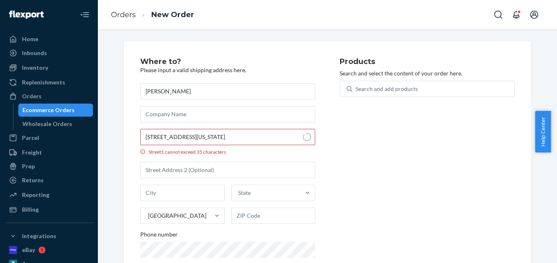
type input "[STREET_ADDRESS]"
type input "2a 90"
type input "[GEOGRAPHIC_DATA] - [US_STATE]"
type input "10032"
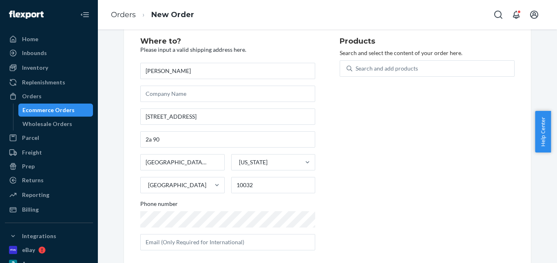
scroll to position [31, 0]
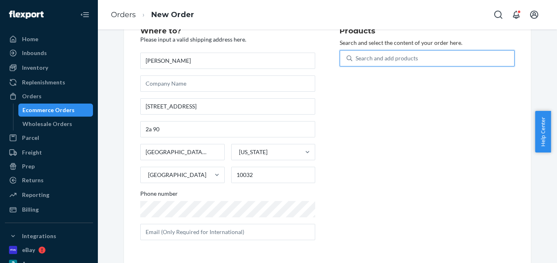
click at [368, 53] on div "Search and add products" at bounding box center [434, 58] width 162 height 15
click at [357, 54] on input "0 results available. Use Up and Down to choose options, press Enter to select t…" at bounding box center [356, 58] width 1 height 8
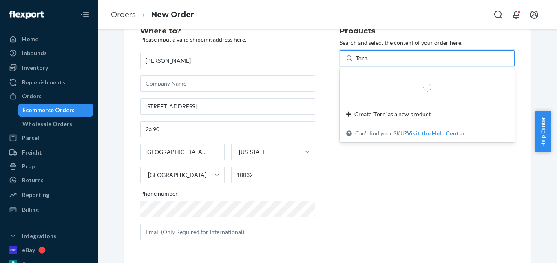
type input "Tornado"
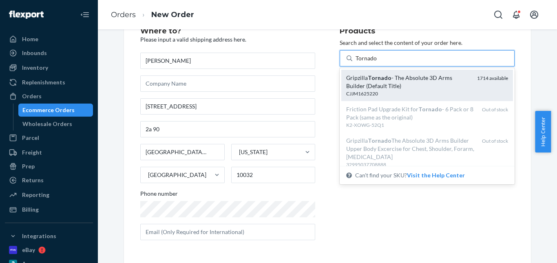
click at [373, 75] on em "Tornado" at bounding box center [380, 77] width 24 height 7
click at [373, 62] on input "Tornado" at bounding box center [367, 58] width 22 height 8
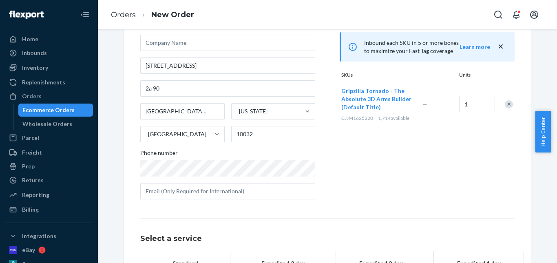
scroll to position [133, 0]
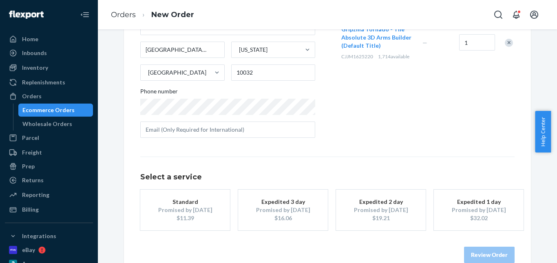
click at [191, 206] on div "Promised by [DATE]" at bounding box center [185, 210] width 65 height 8
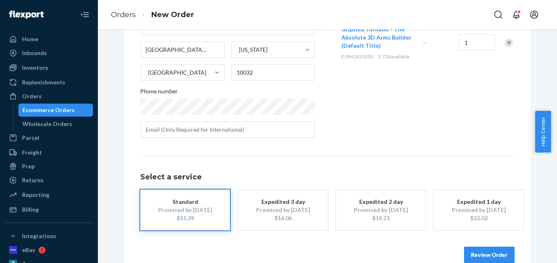
click at [473, 251] on button "Review Order" at bounding box center [489, 255] width 51 height 16
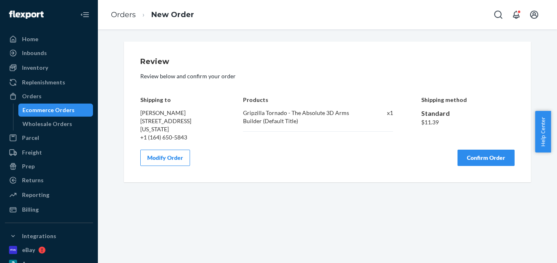
drag, startPoint x: 470, startPoint y: 178, endPoint x: 383, endPoint y: 138, distance: 95.8
click at [470, 166] on button "Confirm Order" at bounding box center [486, 158] width 57 height 16
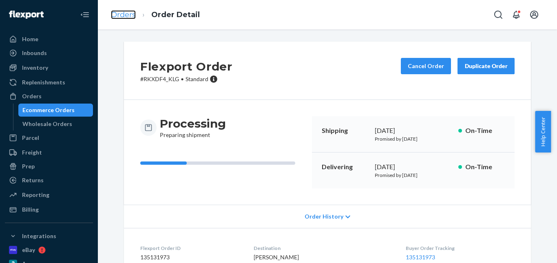
click at [121, 13] on link "Orders" at bounding box center [123, 14] width 25 height 9
